Goal: Task Accomplishment & Management: Complete application form

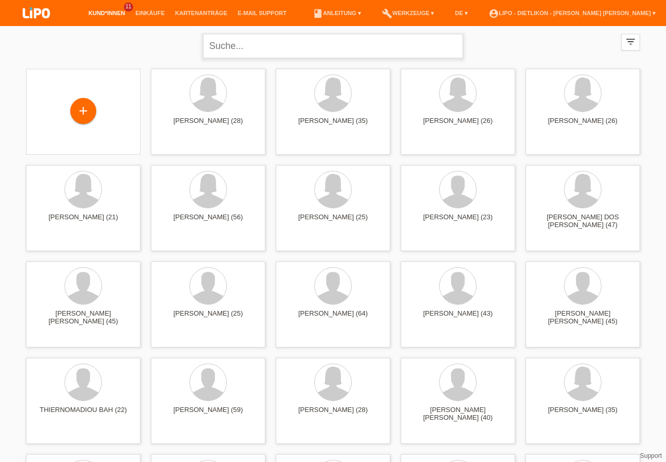
click at [298, 46] on input "text" at bounding box center [333, 46] width 260 height 24
type input "onwuka"
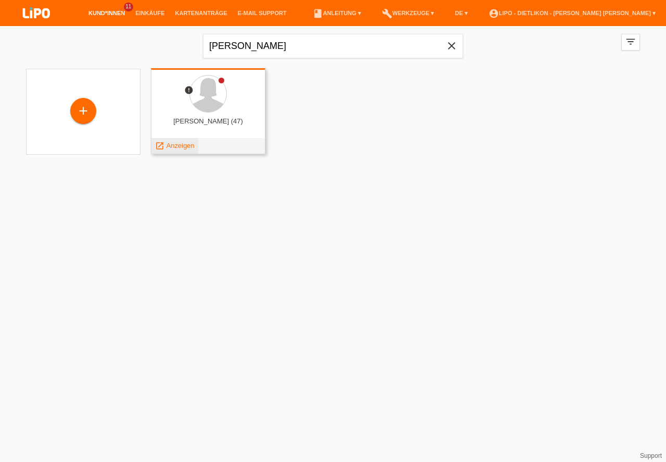
click at [184, 143] on span "Anzeigen" at bounding box center [181, 146] width 28 height 8
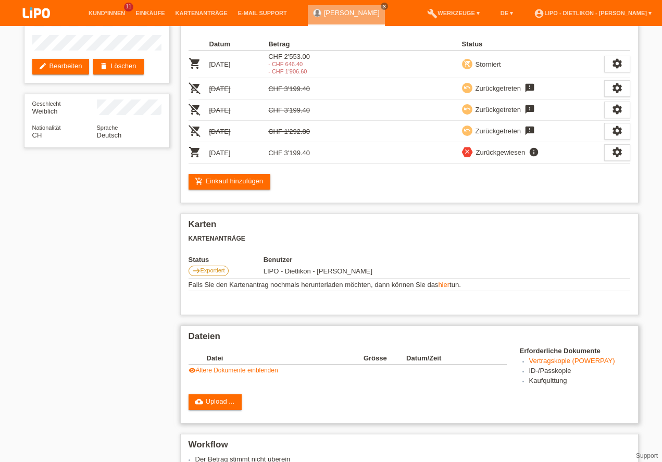
scroll to position [178, 0]
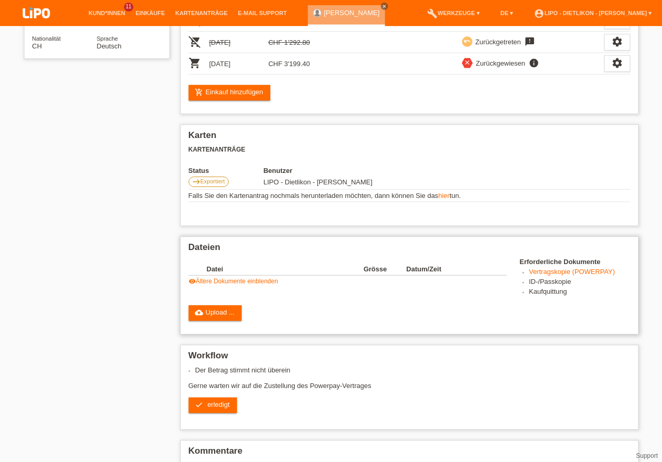
click at [209, 304] on div "Dateien Datei Grösse Datum/Zeit image 17521682946948148011471045399226.jpg 1'74…" at bounding box center [409, 285] width 458 height 98
click at [221, 317] on link "cloud_upload Upload ..." at bounding box center [215, 313] width 54 height 16
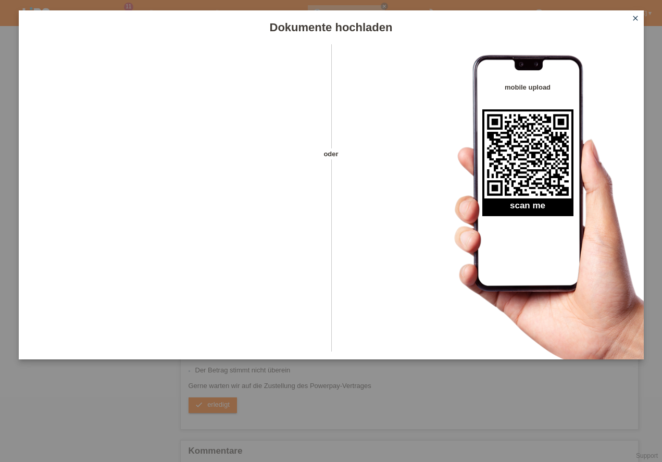
click at [635, 18] on icon "close" at bounding box center [635, 18] width 8 height 8
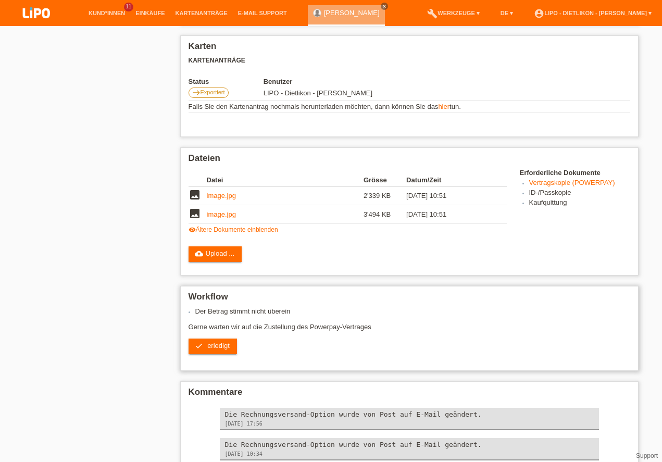
scroll to position [267, 0]
click at [216, 347] on span "erledigt" at bounding box center [218, 345] width 22 height 8
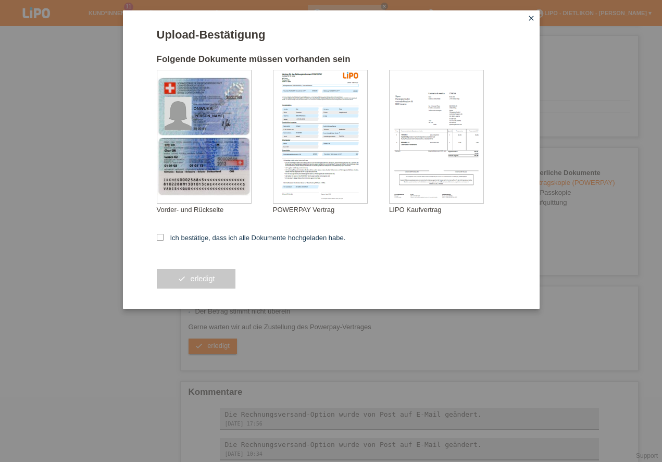
click at [156, 238] on div "Upload-Bestätigung Folgende Dokumente müssen vorhanden sein ONWUKA NATALIE Vord…" at bounding box center [331, 159] width 416 height 298
click at [156, 234] on div "Upload-Bestätigung Folgende Dokumente müssen vorhanden sein ONWUKA NATALIE Vord…" at bounding box center [331, 159] width 416 height 298
click at [163, 238] on input "Ich bestätige, dass ich alle Dokumente hochgeladen habe." at bounding box center [160, 237] width 7 height 7
checkbox input "true"
click at [193, 280] on button "check erledigt" at bounding box center [196, 279] width 79 height 20
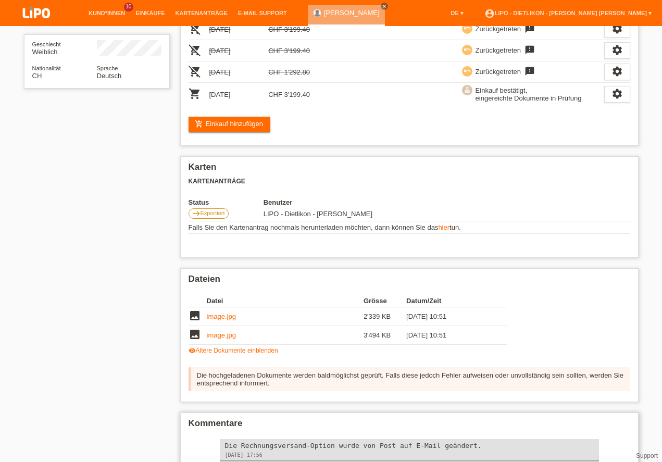
scroll to position [1362, 0]
